Goal: Find specific page/section: Find specific page/section

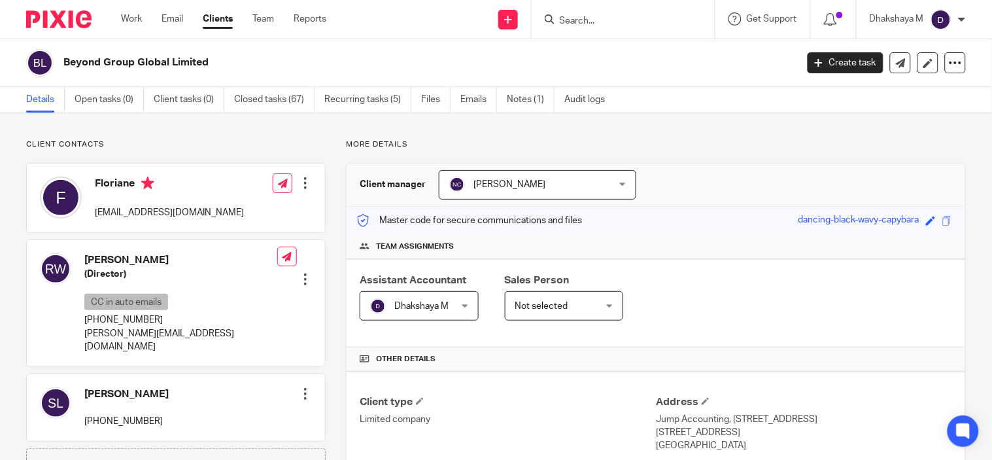
scroll to position [465, 0]
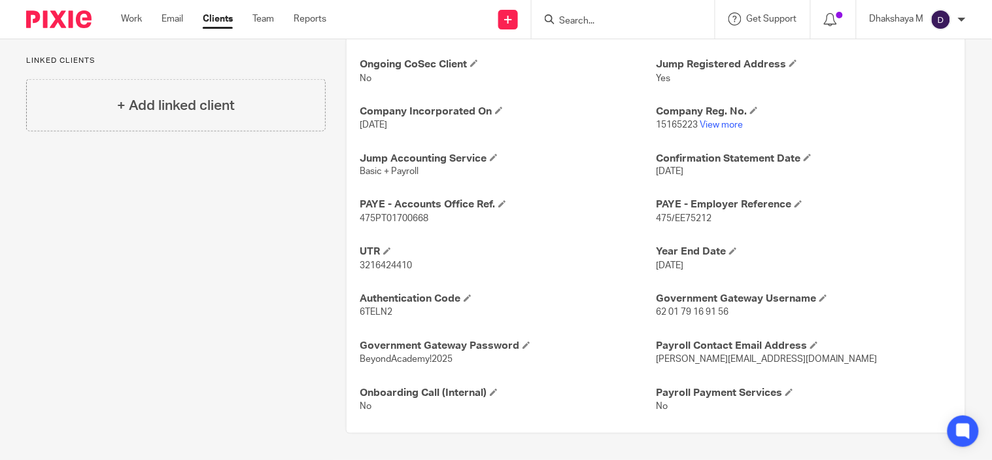
click at [585, 22] on input "Search" at bounding box center [617, 22] width 118 height 12
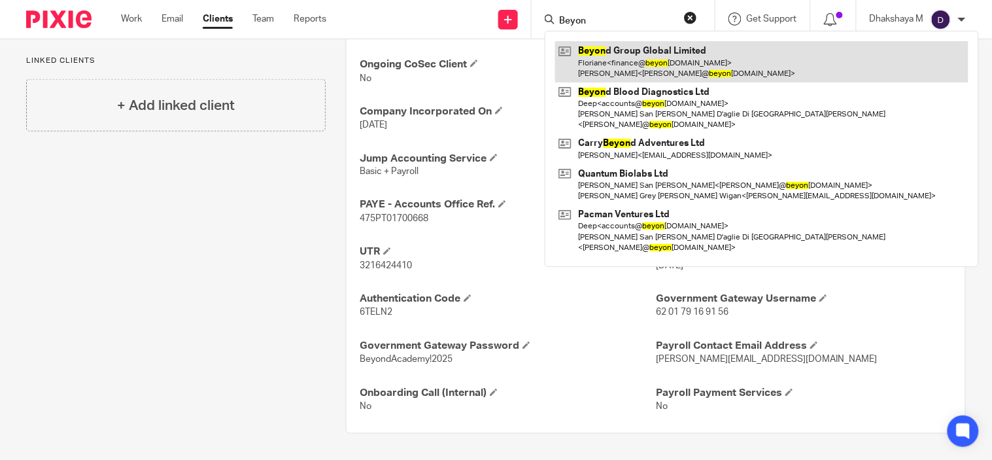
type input "Beyon"
click at [605, 61] on link at bounding box center [761, 61] width 413 height 41
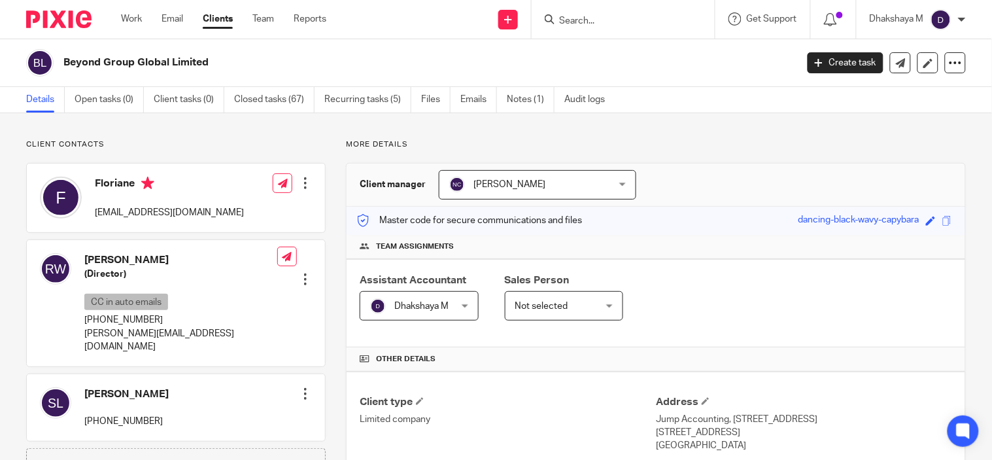
scroll to position [465, 0]
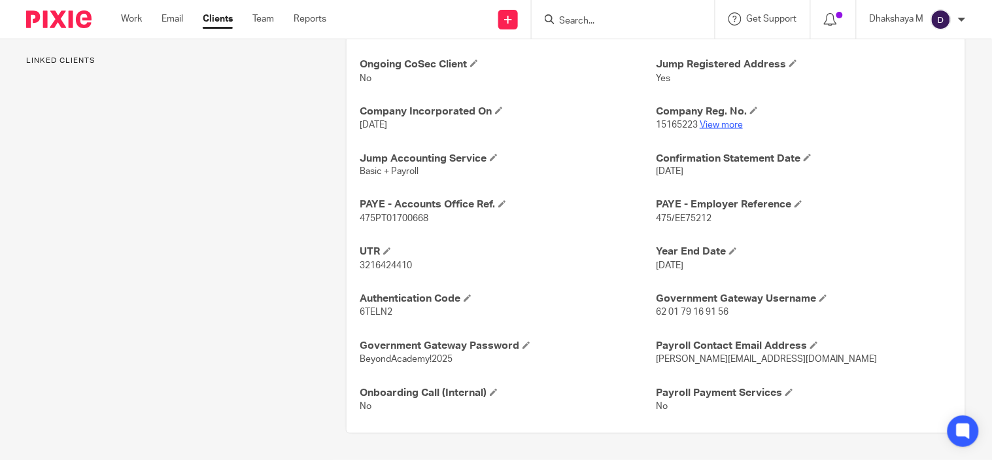
click at [701, 122] on link "View more" at bounding box center [720, 124] width 43 height 9
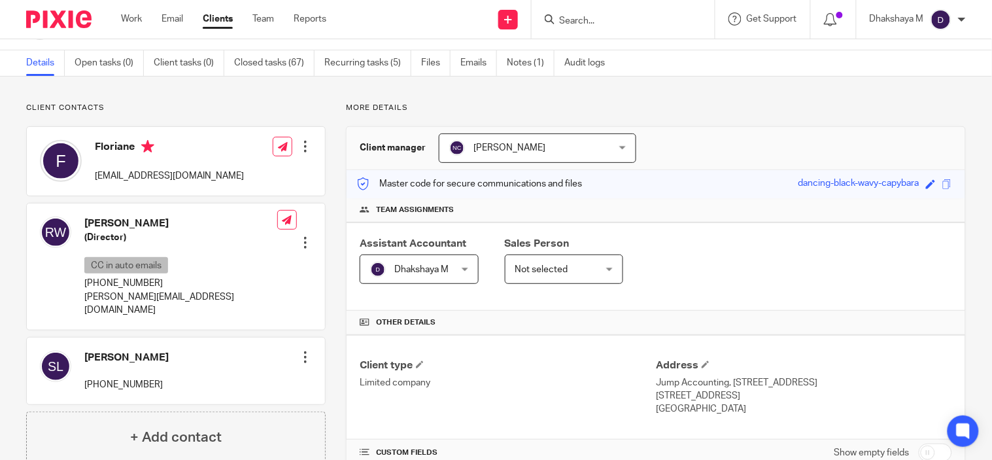
scroll to position [0, 0]
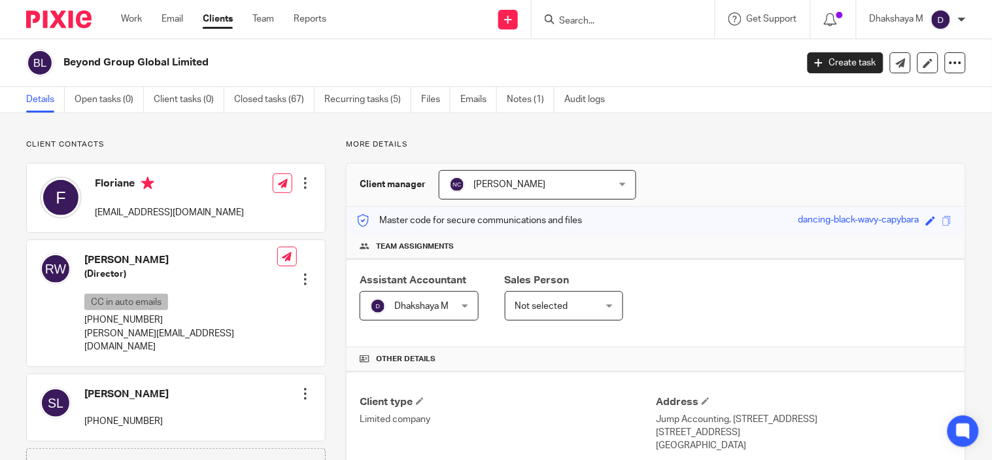
click at [524, 198] on span "[PERSON_NAME]" at bounding box center [523, 184] width 149 height 27
click at [582, 22] on input "Search" at bounding box center [617, 22] width 118 height 12
click at [571, 12] on form at bounding box center [627, 19] width 139 height 16
click at [571, 20] on input "Search" at bounding box center [617, 22] width 118 height 12
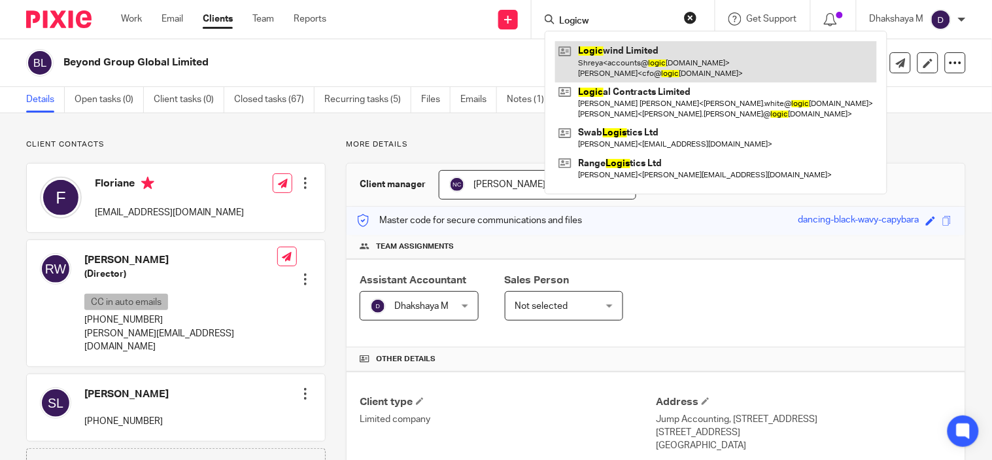
type input "Logicw"
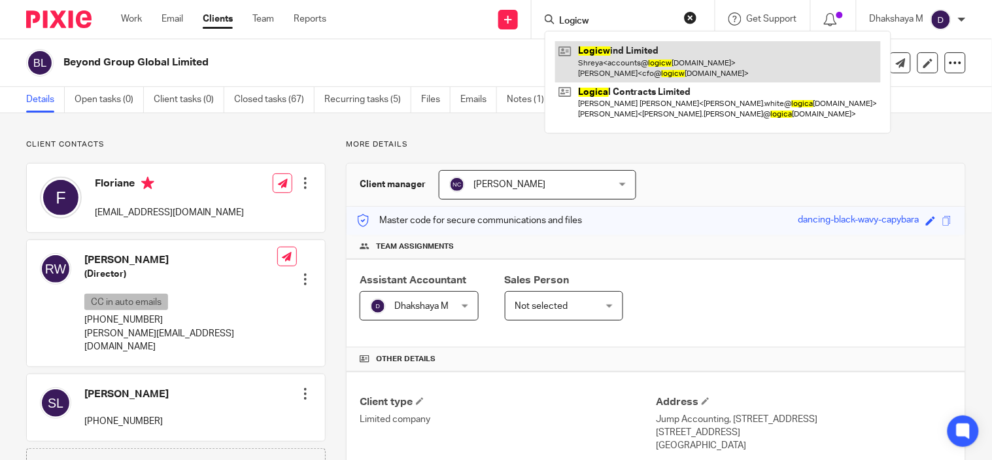
click at [599, 52] on link at bounding box center [718, 61] width 326 height 41
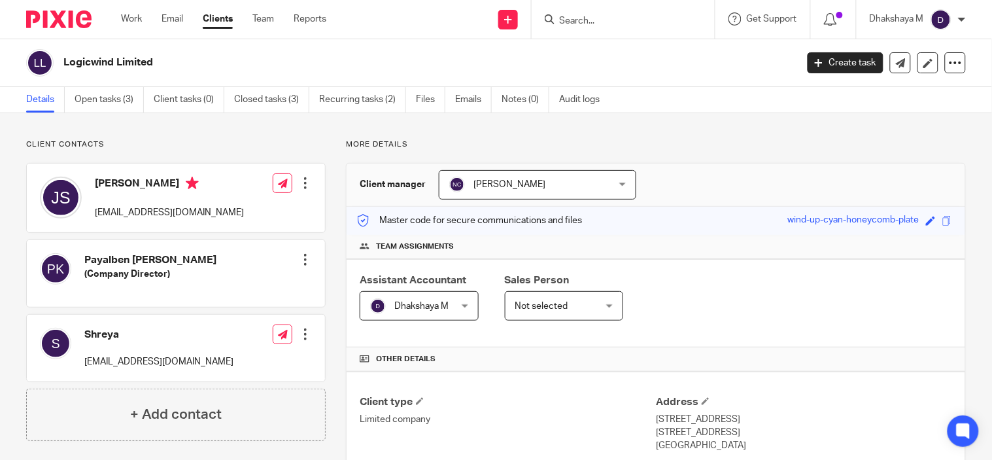
scroll to position [418, 0]
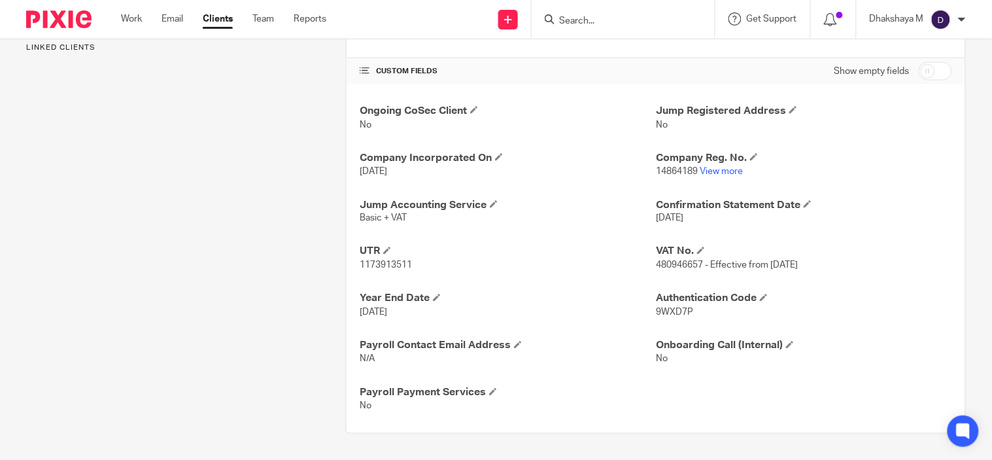
click at [712, 165] on p "14864189 View more" at bounding box center [804, 171] width 296 height 13
click at [712, 171] on link "View more" at bounding box center [720, 171] width 43 height 9
click at [565, 18] on input "Search" at bounding box center [617, 22] width 118 height 12
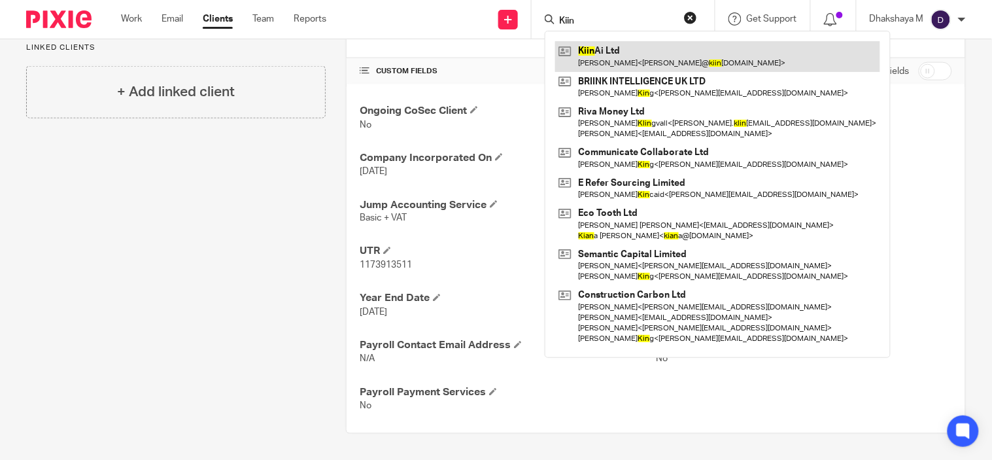
type input "Kiin"
click at [603, 56] on link at bounding box center [717, 56] width 325 height 30
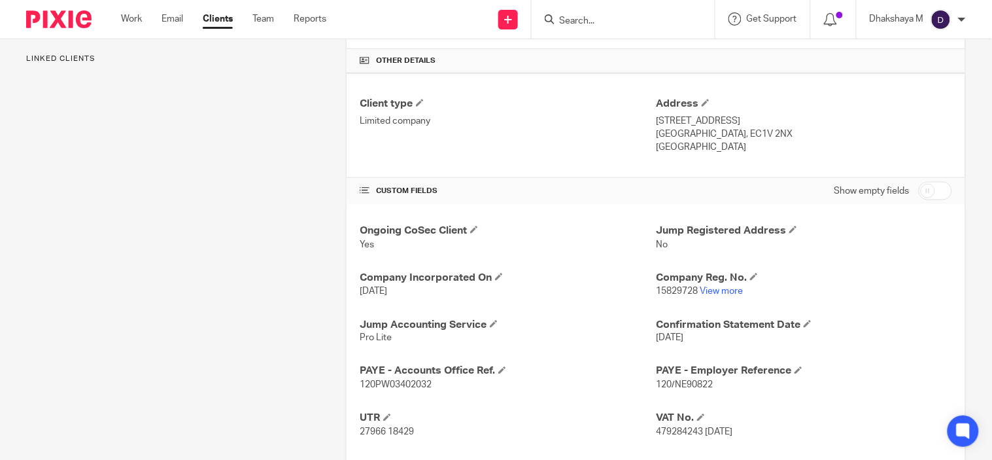
scroll to position [299, 0]
click at [716, 289] on link "View more" at bounding box center [720, 290] width 43 height 9
click at [584, 20] on input "Search" at bounding box center [617, 22] width 118 height 12
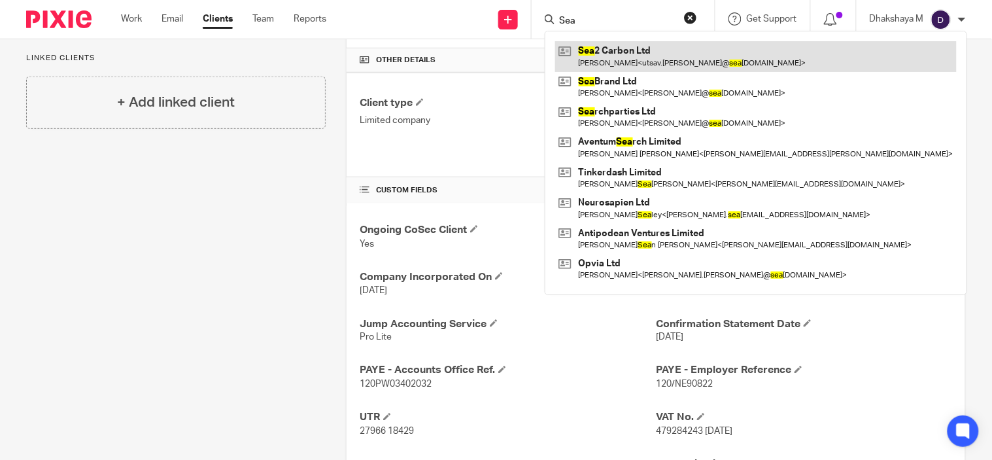
type input "Sea"
click at [599, 55] on link at bounding box center [755, 56] width 401 height 30
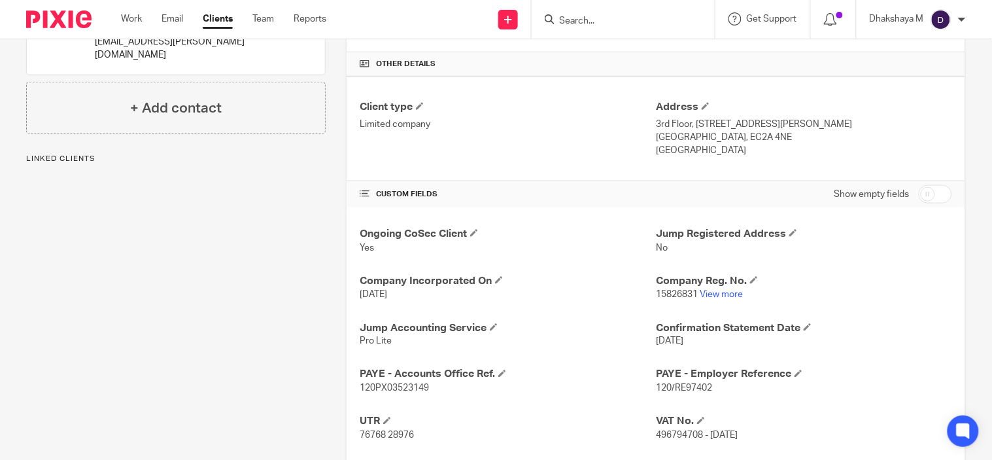
scroll to position [295, 0]
click at [716, 295] on link "View more" at bounding box center [720, 293] width 43 height 9
click at [572, 23] on input "Search" at bounding box center [617, 22] width 118 height 12
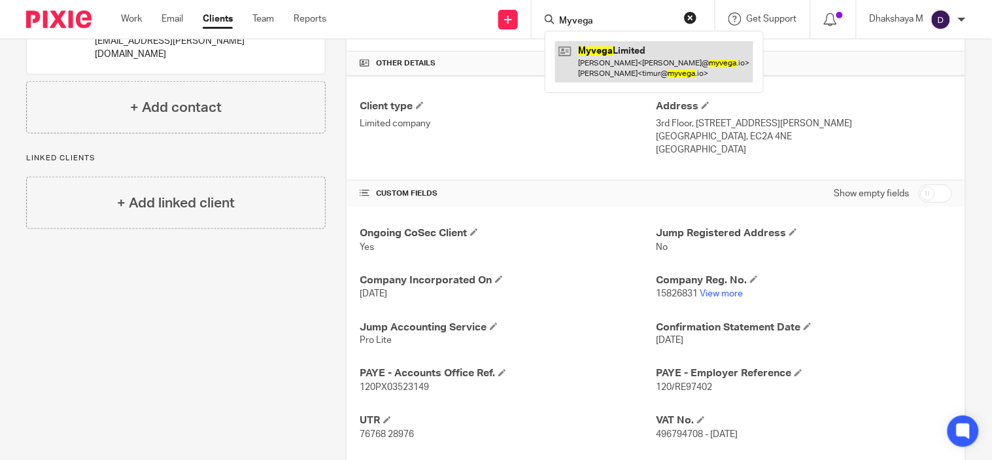
type input "Myvega"
click at [599, 58] on link at bounding box center [654, 61] width 198 height 41
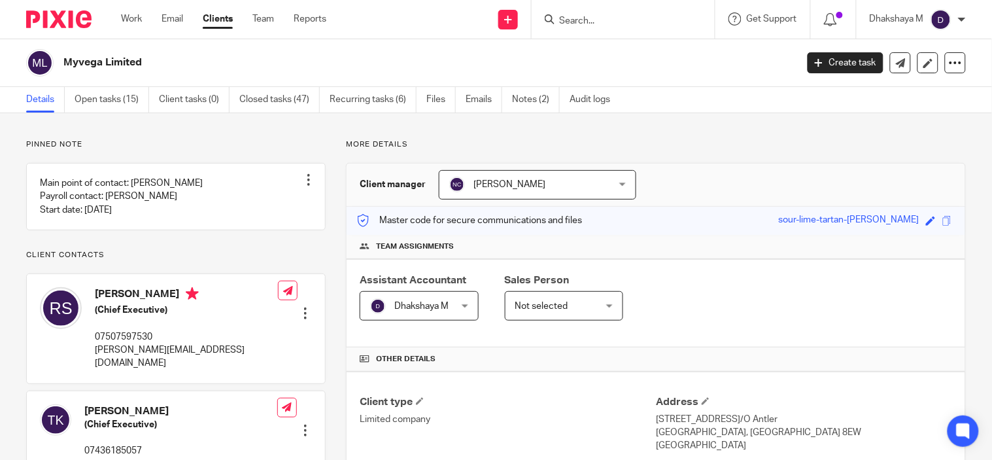
scroll to position [405, 0]
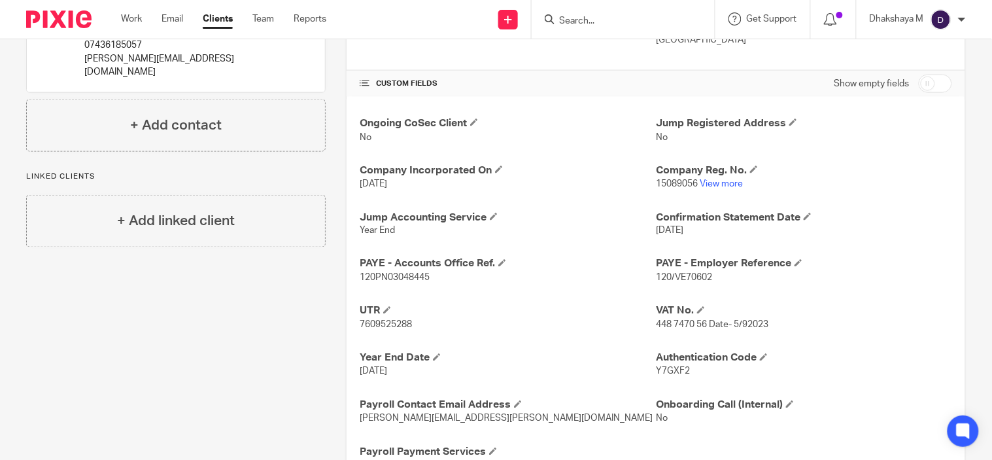
click at [606, 12] on form at bounding box center [627, 19] width 139 height 16
click at [606, 21] on input "Search" at bounding box center [617, 22] width 118 height 12
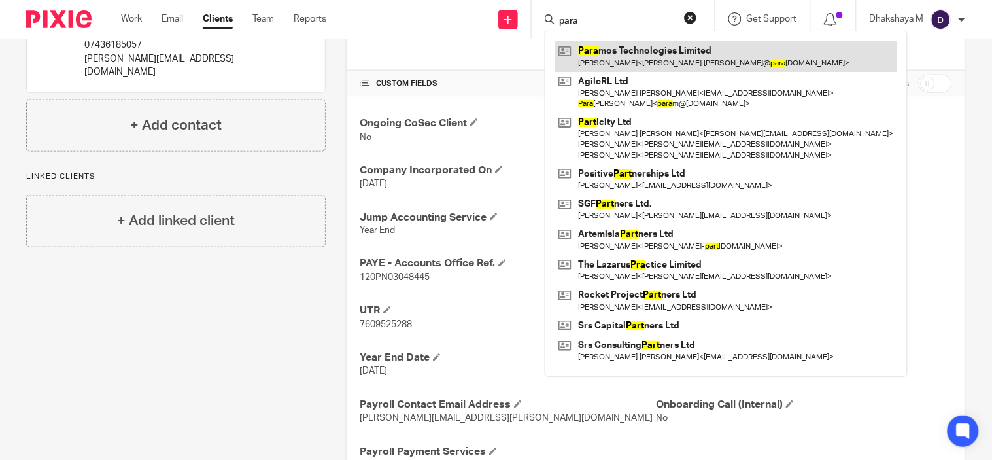
type input "para"
click at [618, 48] on link at bounding box center [726, 56] width 342 height 30
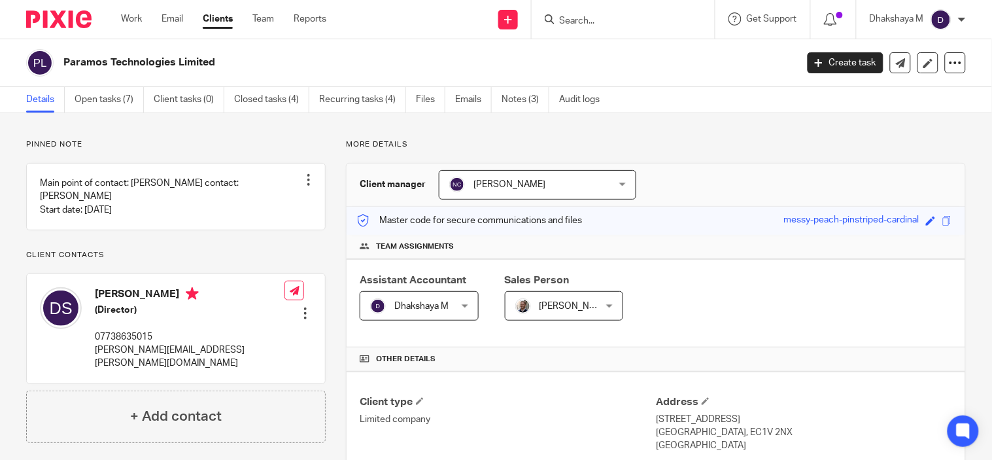
click at [578, 22] on input "Search" at bounding box center [617, 22] width 118 height 12
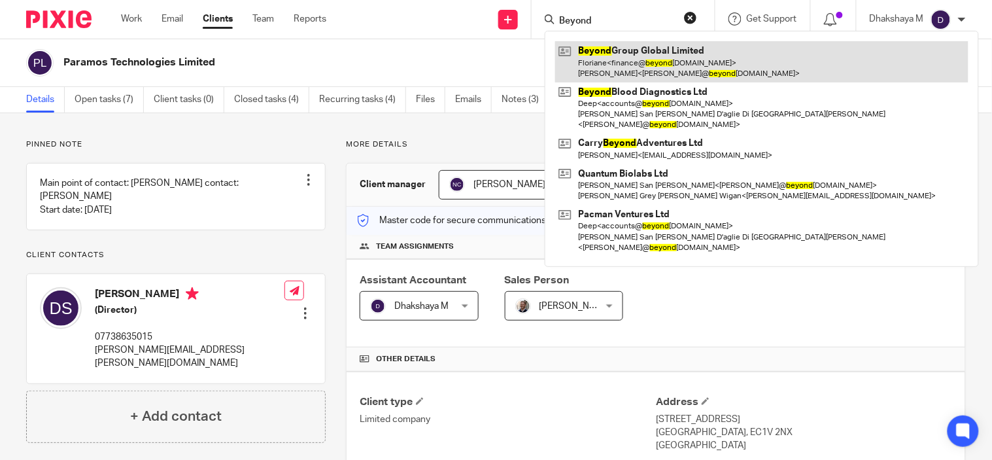
type input "Beyond"
click at [637, 73] on link at bounding box center [761, 61] width 413 height 41
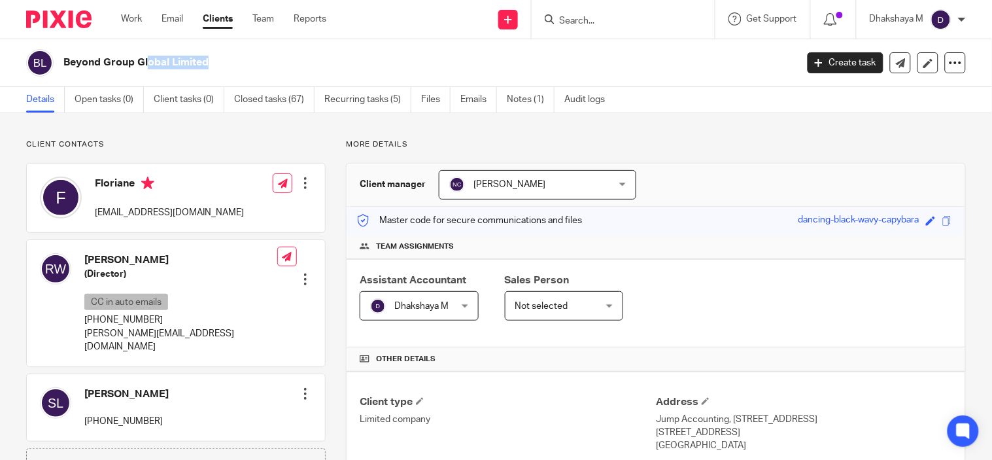
click at [127, 61] on h2 "Beyond Group Global Limited" at bounding box center [352, 63] width 579 height 14
copy main "Beyond Group Global Limited Create task Update from Companies House Export data…"
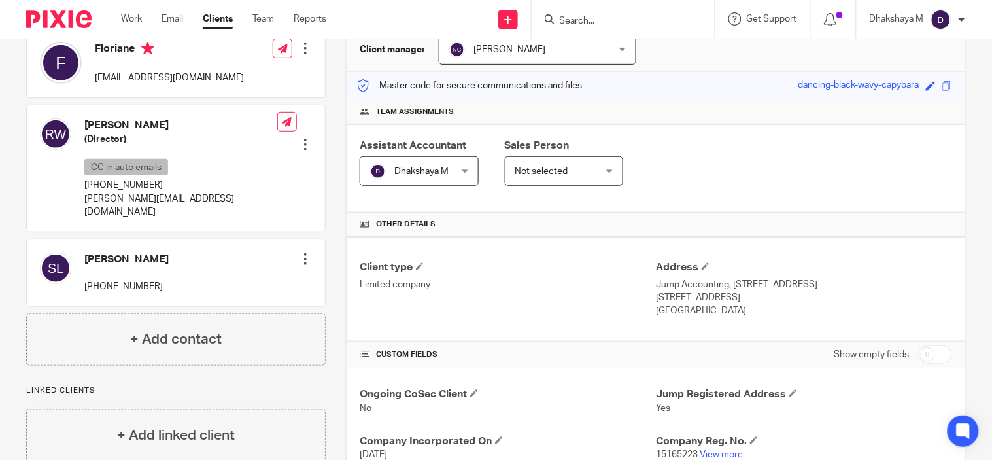
scroll to position [136, 0]
click at [720, 454] on link "View more" at bounding box center [720, 452] width 43 height 9
